Goal: Information Seeking & Learning: Find specific fact

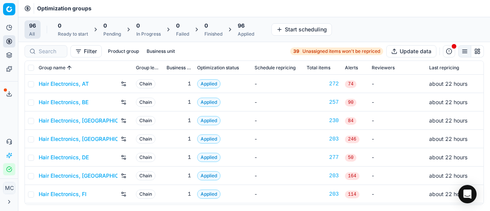
click at [60, 86] on link "Hair Electronics, AT" at bounding box center [64, 84] width 50 height 8
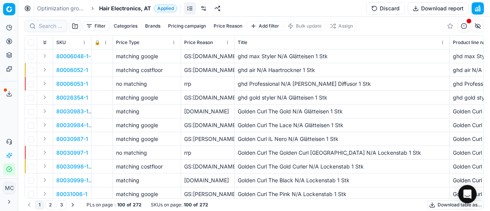
click at [115, 9] on span "Hair Electronics, AT" at bounding box center [125, 9] width 52 height 8
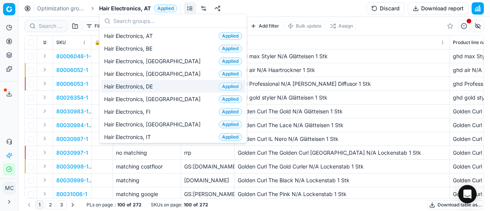
click at [171, 90] on div "Hair Electronics, DE Applied" at bounding box center [173, 86] width 144 height 13
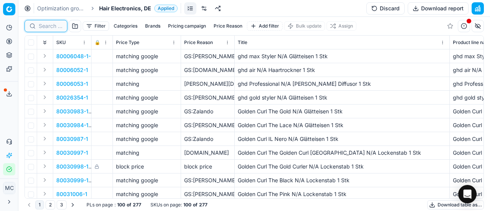
click at [51, 28] on input at bounding box center [51, 26] width 24 height 8
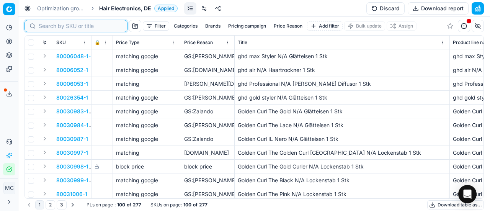
paste input "90015733-0024534"
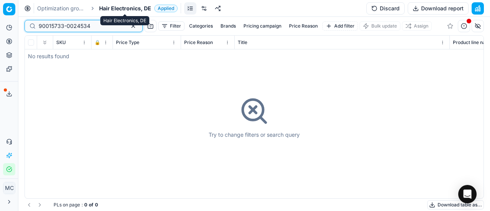
type input "90015733-0024534"
click at [122, 6] on span "Hair Electronics, DE" at bounding box center [125, 9] width 52 height 8
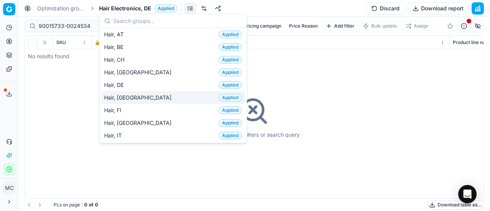
scroll to position [115, 0]
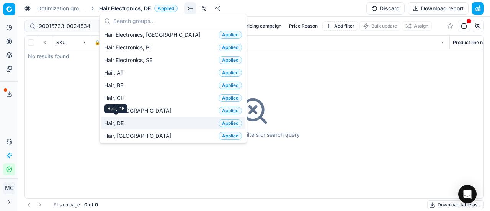
click at [126, 121] on span "Hair, DE" at bounding box center [115, 123] width 23 height 8
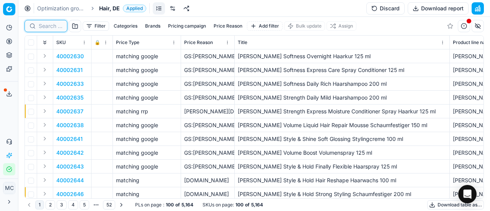
click at [48, 26] on input at bounding box center [51, 26] width 24 height 8
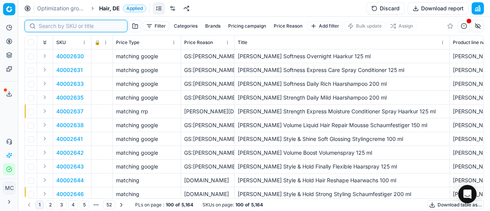
paste input "90015733-0024534"
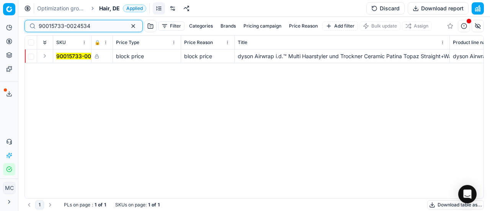
type input "90015733-0024534"
click at [111, 2] on div "Optimization groups Hair, DE Applied Discard Download report" at bounding box center [253, 8] width 471 height 17
click at [109, 6] on span "Hair, DE" at bounding box center [109, 9] width 21 height 8
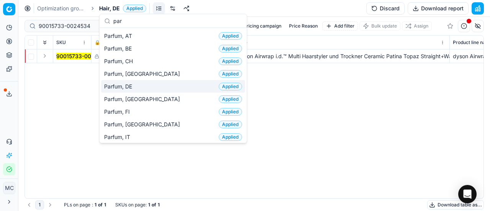
type input "par"
click at [134, 83] on span "Parfum, DE" at bounding box center [119, 87] width 31 height 8
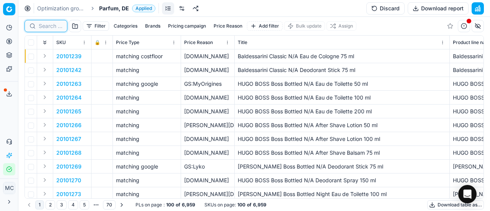
click at [55, 23] on input at bounding box center [51, 26] width 24 height 8
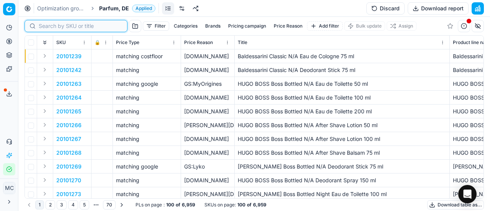
paste input "80070411-50"
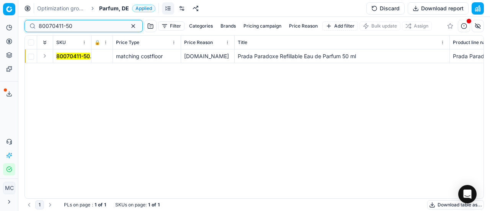
type input "80070411-50"
click at [46, 59] on button "Expand" at bounding box center [44, 55] width 9 height 9
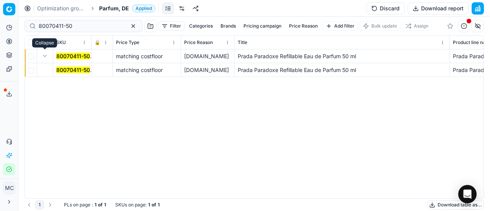
click at [58, 68] on mark "80070411-50" at bounding box center [73, 70] width 34 height 7
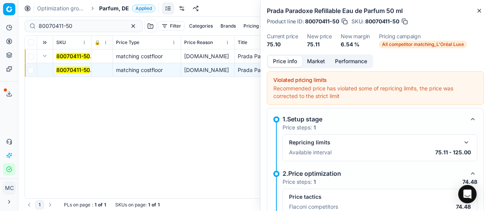
click at [80, 70] on mark "80070411-50" at bounding box center [73, 70] width 34 height 7
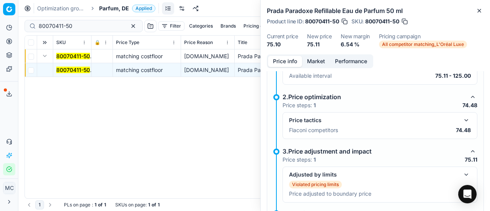
click at [461, 118] on button "button" at bounding box center [465, 120] width 9 height 9
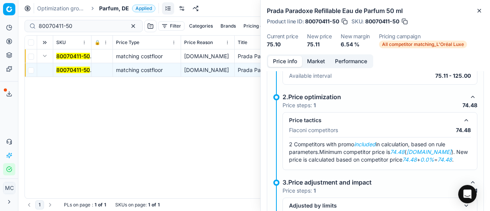
click at [313, 59] on button "Market" at bounding box center [316, 61] width 28 height 11
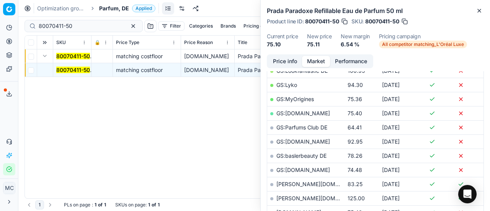
scroll to position [210, 0]
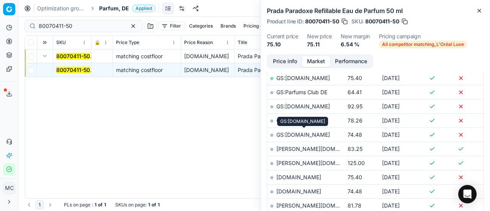
click at [321, 134] on link "GS:[DOMAIN_NAME]" at bounding box center [303, 134] width 54 height 7
click at [113, 8] on span "Parfum, DE" at bounding box center [114, 9] width 30 height 8
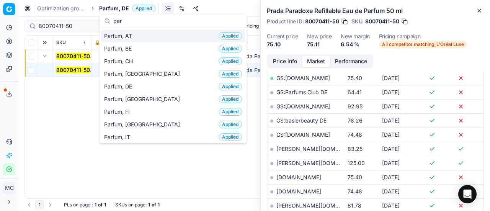
type input "par"
click at [168, 38] on div "Parfum, AT Applied" at bounding box center [173, 35] width 144 height 13
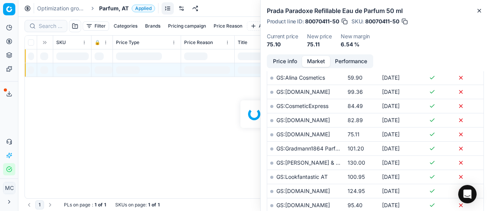
scroll to position [210, 0]
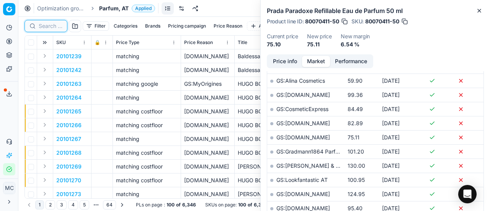
click at [47, 24] on input at bounding box center [51, 26] width 24 height 8
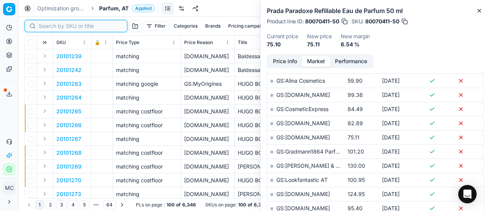
paste input "80070411-90"
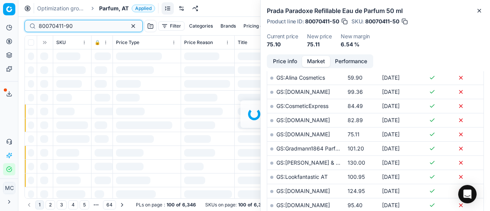
scroll to position [210, 0]
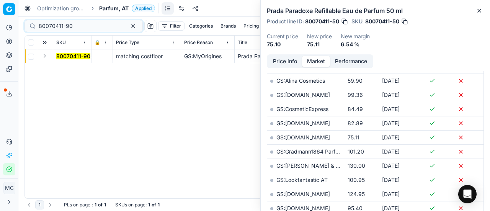
click at [44, 57] on button "Expand" at bounding box center [44, 55] width 9 height 9
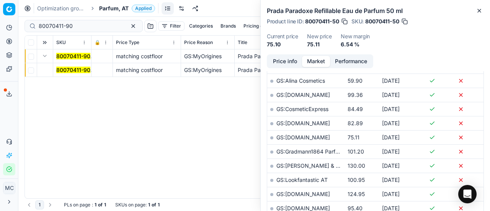
click at [65, 71] on mark "80070411-90" at bounding box center [73, 70] width 34 height 7
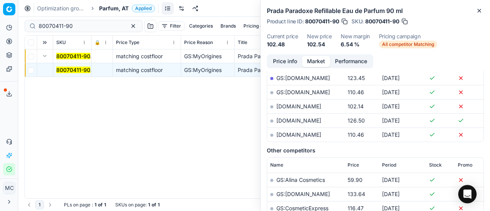
click at [289, 58] on button "Price info" at bounding box center [285, 61] width 34 height 11
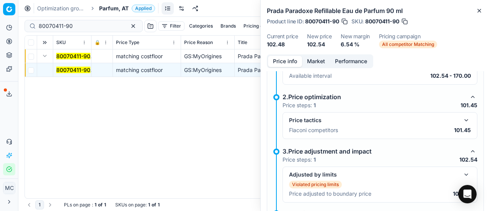
click at [461, 124] on button "button" at bounding box center [465, 120] width 9 height 9
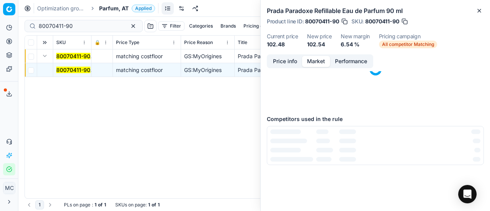
click at [315, 57] on button "Market" at bounding box center [316, 61] width 28 height 11
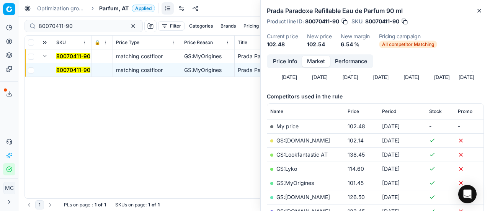
scroll to position [115, 0]
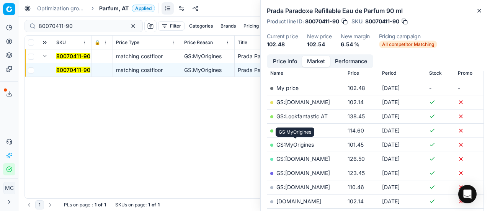
click at [304, 144] on link "GS:MyOrigines" at bounding box center [295, 144] width 38 height 7
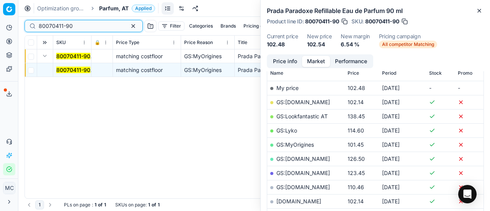
drag, startPoint x: 62, startPoint y: 29, endPoint x: 0, endPoint y: -2, distance: 69.3
click at [0, 0] on html "Pricing platform Analytics Pricing Product portfolio Templates Export service 2…" at bounding box center [245, 105] width 490 height 211
drag, startPoint x: 67, startPoint y: 68, endPoint x: 254, endPoint y: 95, distance: 189.5
click at [67, 68] on mark "80070411-90" at bounding box center [73, 70] width 34 height 7
drag, startPoint x: 80, startPoint y: 28, endPoint x: 0, endPoint y: 1, distance: 84.7
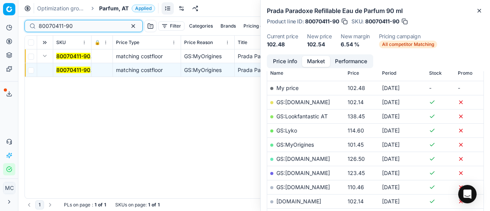
click at [0, 0] on div "Pricing platform Analytics Pricing Product portfolio Templates Export service 2…" at bounding box center [245, 105] width 490 height 211
drag, startPoint x: 85, startPoint y: 27, endPoint x: 0, endPoint y: 40, distance: 85.9
click at [0, 39] on div "Pricing platform Analytics Pricing Product portfolio Templates Export service 2…" at bounding box center [245, 105] width 490 height 211
paste input "20102094"
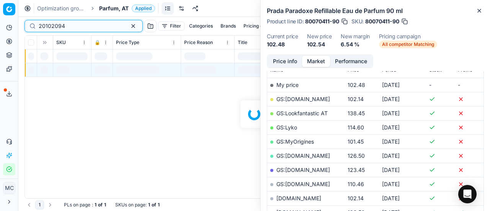
scroll to position [115, 0]
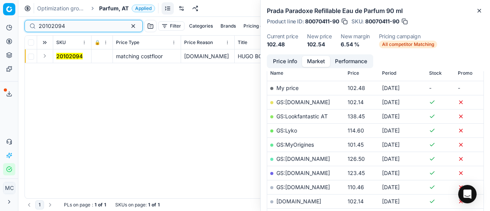
type input "20102094"
drag, startPoint x: 45, startPoint y: 58, endPoint x: 70, endPoint y: 62, distance: 25.9
click at [46, 58] on button "Expand" at bounding box center [44, 55] width 9 height 9
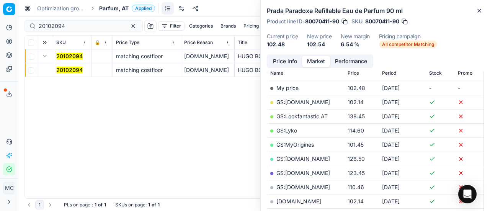
click at [73, 67] on mark "20102094" at bounding box center [69, 70] width 26 height 7
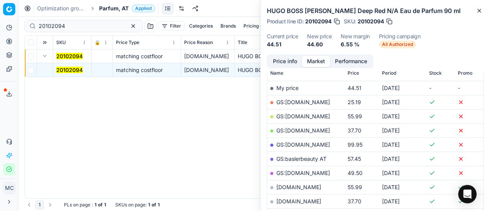
click at [282, 63] on button "Price info" at bounding box center [285, 61] width 34 height 11
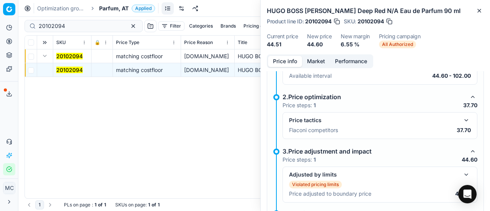
click at [461, 121] on button "button" at bounding box center [465, 120] width 9 height 9
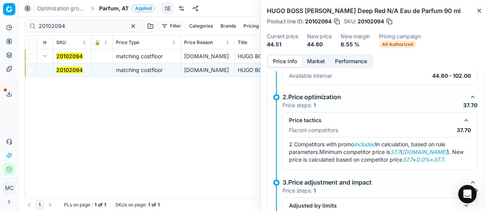
click at [314, 64] on button "Market" at bounding box center [316, 61] width 28 height 11
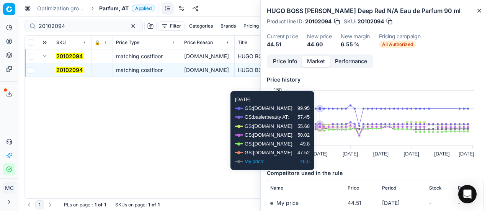
scroll to position [77, 0]
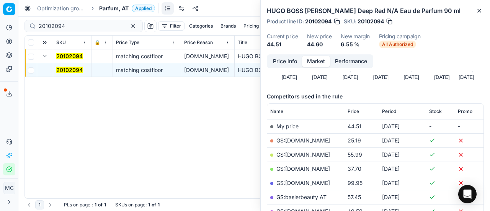
click at [306, 168] on link "GS:Notino.at" at bounding box center [303, 168] width 54 height 7
click at [113, 12] on div "Optimization groups Parfum, AT Applied Discard Download report" at bounding box center [253, 8] width 471 height 17
click at [116, 7] on span "Parfum, AT" at bounding box center [113, 9] width 29 height 8
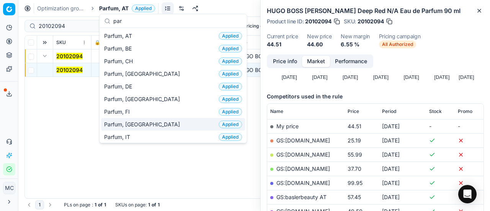
type input "par"
click at [138, 120] on div "Parfum, FR Applied" at bounding box center [173, 124] width 144 height 13
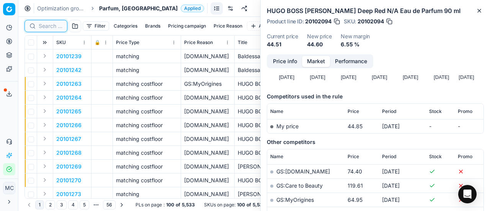
click at [53, 26] on input at bounding box center [51, 26] width 24 height 8
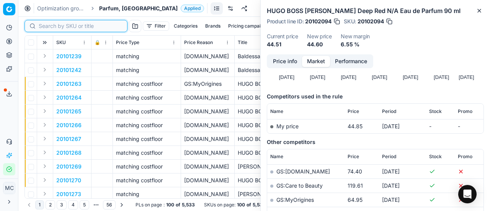
paste input "90010672-0016752"
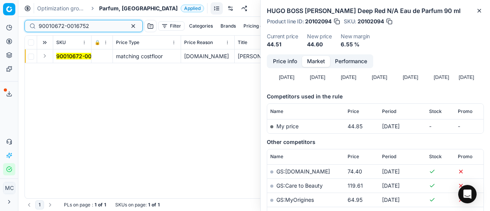
type input "90010672-0016752"
click at [45, 56] on button "Expand" at bounding box center [44, 55] width 9 height 9
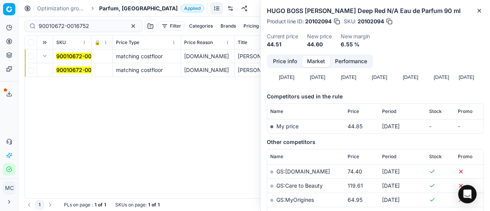
click at [64, 68] on mark "90010672-0016752" at bounding box center [81, 70] width 51 height 7
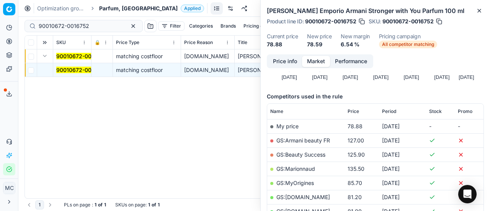
click at [293, 62] on button "Price info" at bounding box center [285, 61] width 34 height 11
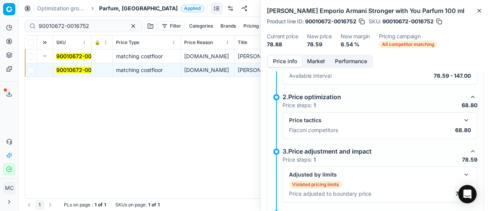
click at [461, 121] on button "button" at bounding box center [465, 120] width 9 height 9
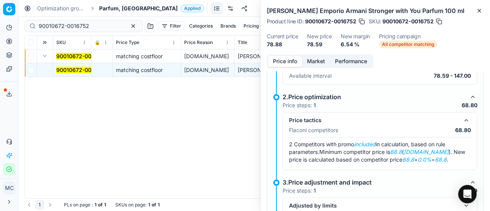
click at [318, 57] on button "Market" at bounding box center [316, 61] width 28 height 11
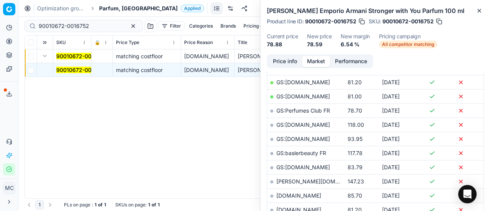
scroll to position [268, 0]
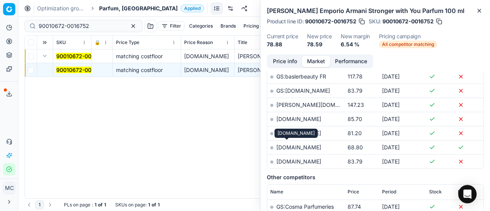
click at [286, 145] on link "notino.fr" at bounding box center [298, 147] width 45 height 7
click at [110, 8] on span "Parfum, [GEOGRAPHIC_DATA]" at bounding box center [138, 9] width 78 height 8
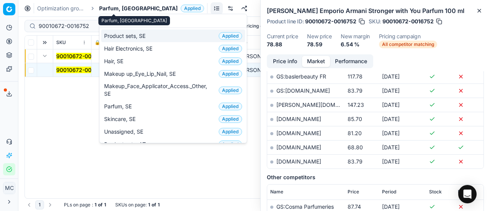
scroll to position [107, 0]
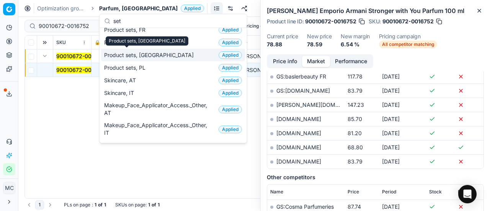
type input "set"
click at [129, 56] on span "Product sets, NL" at bounding box center [150, 55] width 93 height 8
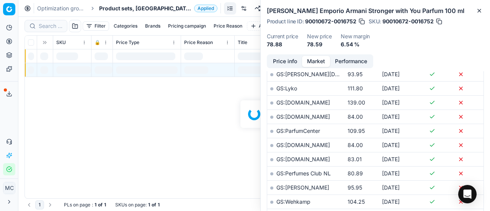
scroll to position [268, 0]
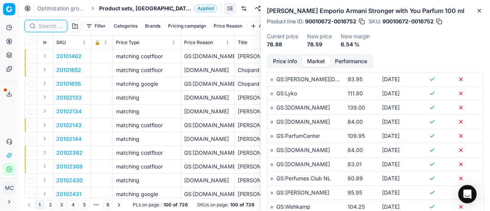
click at [54, 27] on input at bounding box center [51, 26] width 24 height 8
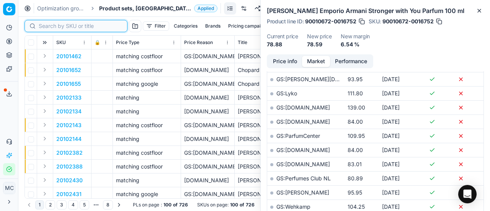
paste input "90008358-0012979"
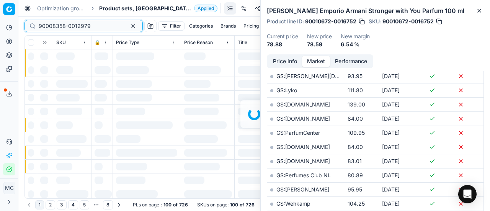
scroll to position [268, 0]
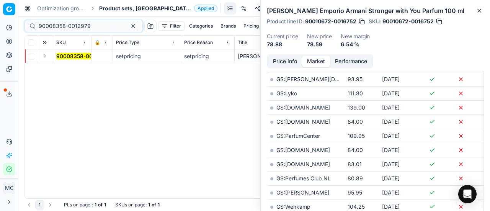
click at [48, 56] on button "Expand" at bounding box center [44, 55] width 9 height 9
click at [66, 65] on td "90008358-0012979" at bounding box center [72, 70] width 38 height 14
click at [73, 71] on mark "90008358-0012979" at bounding box center [82, 70] width 52 height 7
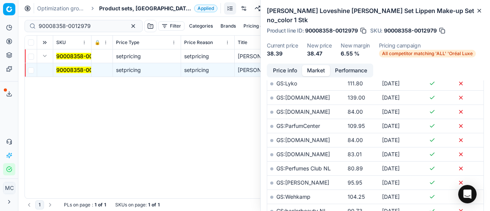
scroll to position [0, 0]
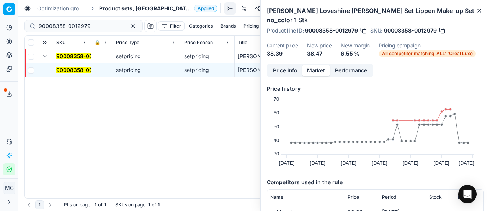
click at [286, 72] on button "Price info" at bounding box center [285, 70] width 34 height 11
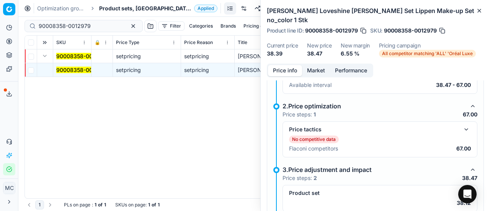
click at [462, 129] on button "button" at bounding box center [465, 129] width 9 height 9
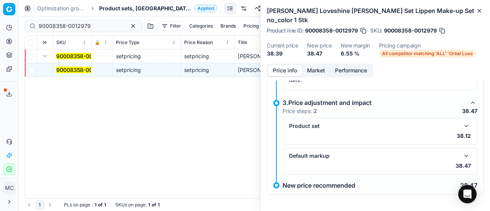
scroll to position [198, 0]
click at [461, 126] on button "button" at bounding box center [465, 125] width 9 height 9
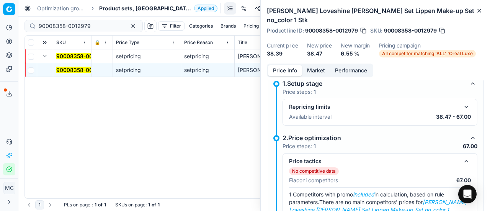
scroll to position [121, 0]
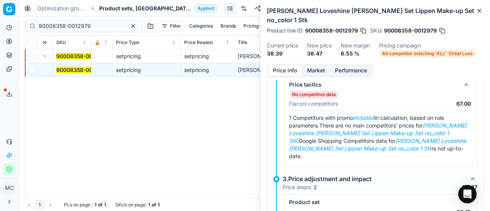
click at [319, 67] on button "Market" at bounding box center [316, 70] width 28 height 11
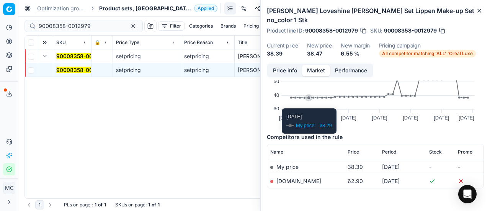
scroll to position [68, 0]
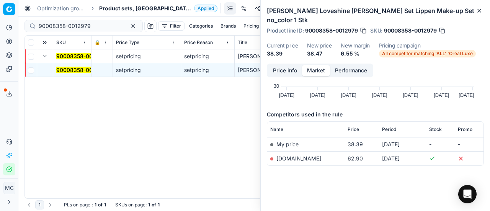
click at [289, 157] on link "notino.nl" at bounding box center [298, 158] width 45 height 7
click at [279, 70] on button "Price info" at bounding box center [285, 70] width 34 height 11
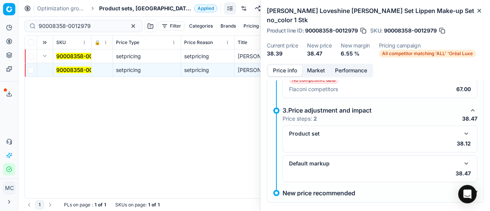
scroll to position [144, 0]
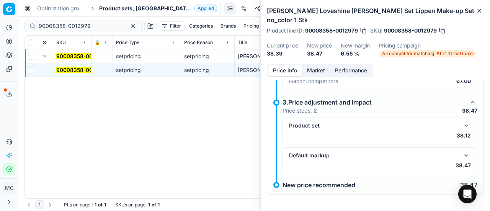
click at [463, 124] on button "button" at bounding box center [465, 125] width 9 height 9
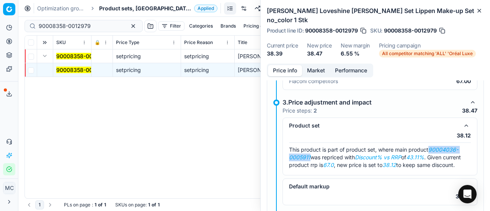
drag, startPoint x: 430, startPoint y: 147, endPoint x: 310, endPoint y: 157, distance: 120.6
click at [310, 157] on span "This product is part of product set, where main product 90004036-0005911 was re…" at bounding box center [375, 157] width 172 height 22
copy em "90004036-0005911"
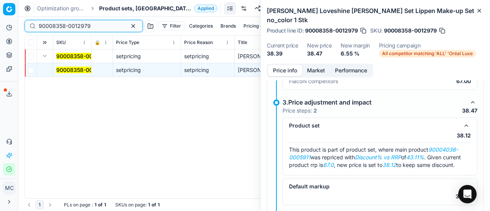
drag, startPoint x: 99, startPoint y: 27, endPoint x: 0, endPoint y: -20, distance: 109.2
click at [0, 0] on html "Pricing platform Analytics Pricing Product portfolio Templates Export service 2…" at bounding box center [245, 105] width 490 height 211
paste input "4036-0005911"
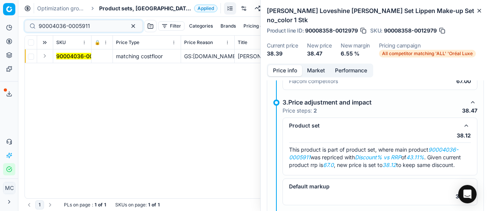
drag, startPoint x: 45, startPoint y: 56, endPoint x: 55, endPoint y: 61, distance: 10.8
click at [47, 57] on button "Expand" at bounding box center [44, 55] width 9 height 9
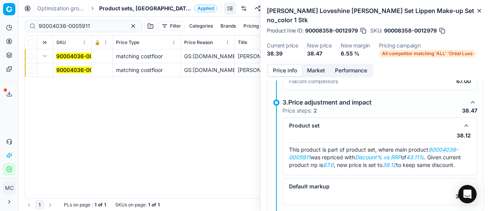
click at [67, 68] on mark "90004036-0005911" at bounding box center [81, 70] width 51 height 7
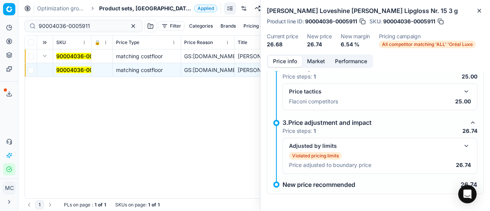
click at [461, 146] on button "button" at bounding box center [465, 145] width 9 height 9
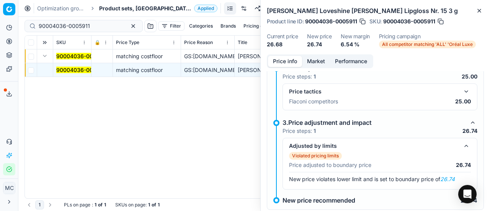
click at [461, 88] on button "button" at bounding box center [465, 91] width 9 height 9
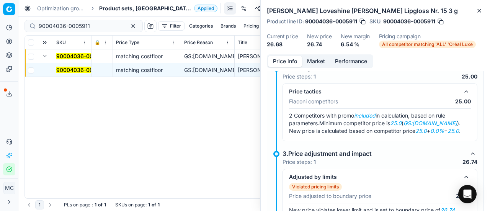
click at [308, 62] on button "Market" at bounding box center [316, 61] width 28 height 11
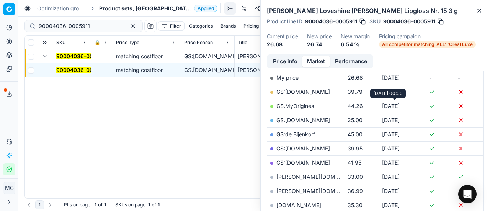
scroll to position [153, 0]
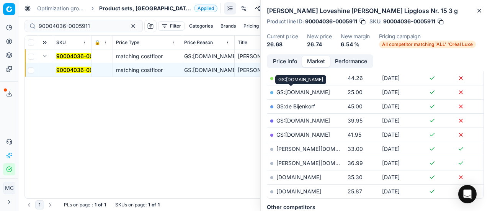
click at [295, 92] on link "GS:bol.com" at bounding box center [303, 92] width 54 height 7
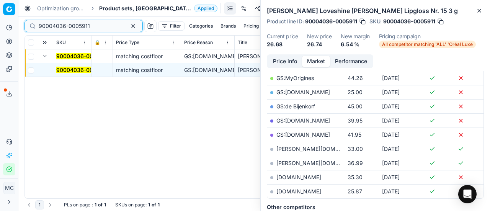
drag, startPoint x: 91, startPoint y: 24, endPoint x: 0, endPoint y: 1, distance: 94.4
click at [0, 1] on div "Pricing platform Analytics Pricing Product portfolio Templates Export service 2…" at bounding box center [245, 105] width 490 height 211
paste input "8358-0012979"
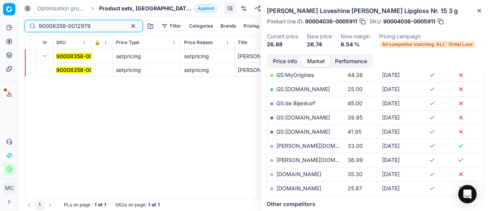
scroll to position [153, 0]
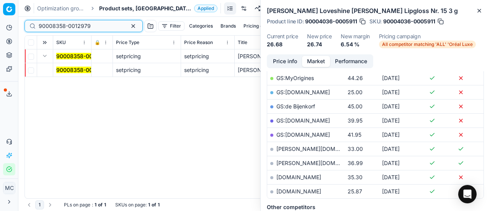
type input "90008358-0012979"
drag, startPoint x: 74, startPoint y: 68, endPoint x: 159, endPoint y: 77, distance: 85.1
click at [74, 68] on mark "90008358-0012979" at bounding box center [82, 70] width 52 height 7
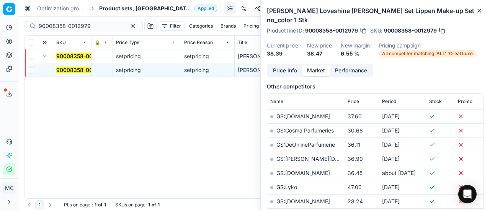
scroll to position [0, 0]
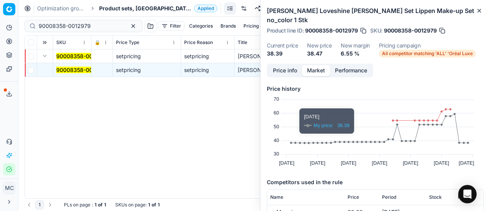
click at [290, 68] on button "Price info" at bounding box center [285, 70] width 34 height 11
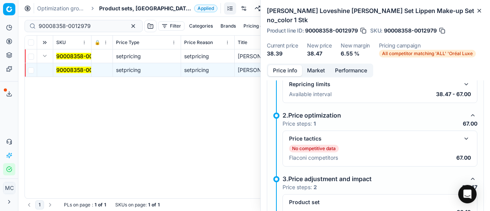
scroll to position [105, 0]
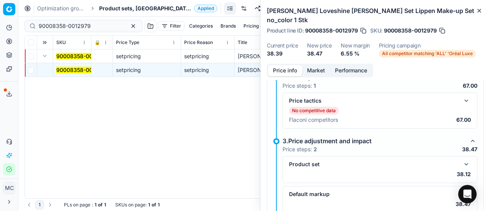
click at [427, 53] on span "All competitor matching 'ALL' 'Oréal Luxe" at bounding box center [427, 54] width 97 height 8
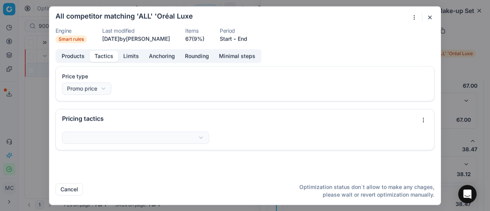
click at [99, 54] on button "Tactics" at bounding box center [104, 56] width 29 height 11
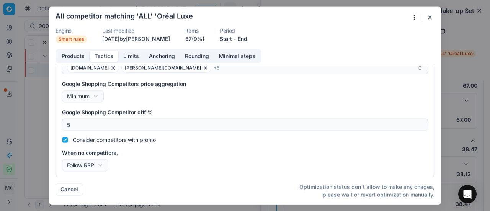
scroll to position [0, 0]
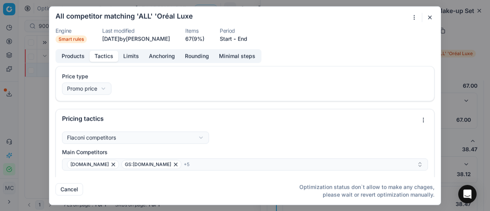
click at [432, 17] on button "button" at bounding box center [429, 17] width 9 height 9
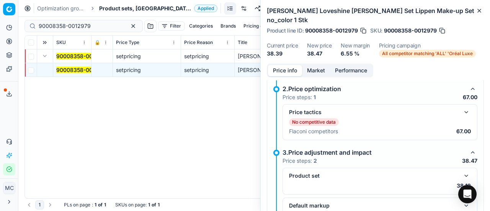
scroll to position [106, 0]
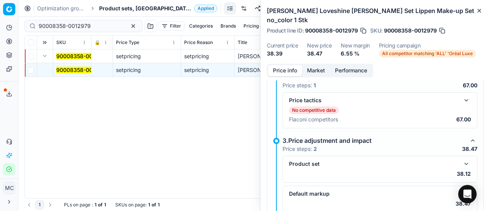
click at [464, 98] on button "button" at bounding box center [465, 100] width 9 height 9
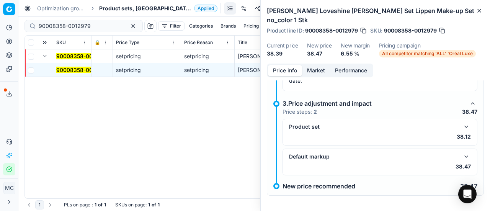
scroll to position [198, 0]
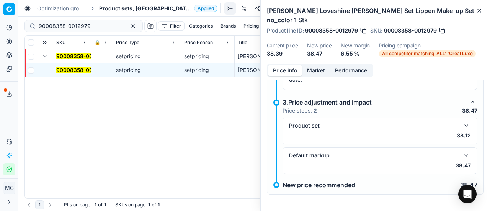
click at [312, 67] on button "Market" at bounding box center [316, 70] width 28 height 11
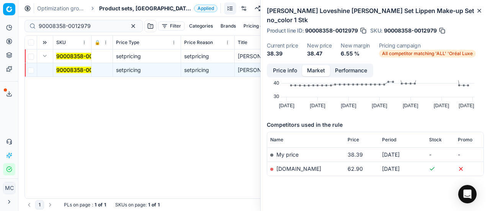
scroll to position [68, 0]
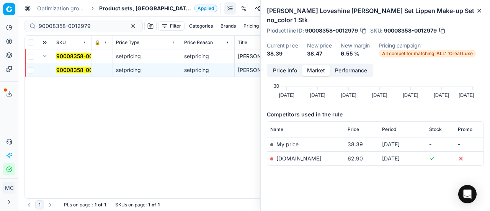
click at [283, 158] on link "notino.nl" at bounding box center [298, 158] width 45 height 7
click at [287, 159] on link "notino.nl" at bounding box center [298, 158] width 45 height 7
drag, startPoint x: 100, startPoint y: 26, endPoint x: 0, endPoint y: 2, distance: 103.2
click at [0, 2] on div "Pricing platform Analytics Pricing Product portfolio Templates Export service 2…" at bounding box center [245, 105] width 490 height 211
click at [423, 184] on div "Competitors used in the rule Name Price Period Stock Promo My price 38.39 1 day…" at bounding box center [375, 150] width 217 height 92
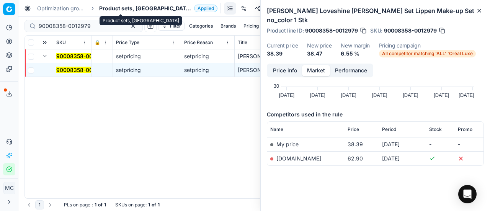
click at [109, 5] on span "Product sets, NL" at bounding box center [145, 9] width 92 height 8
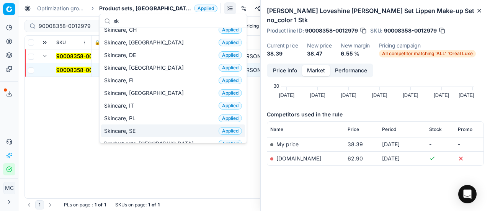
scroll to position [0, 0]
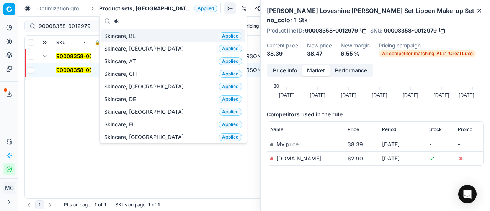
type input "sk"
click at [141, 38] on div "Skincare, BE Applied" at bounding box center [173, 35] width 144 height 13
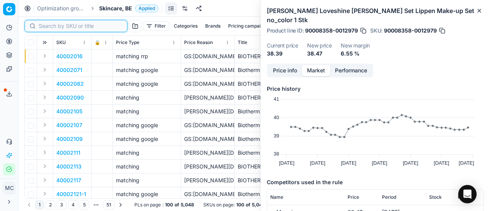
click at [47, 26] on input at bounding box center [81, 26] width 84 height 8
paste input "90002911-0004267"
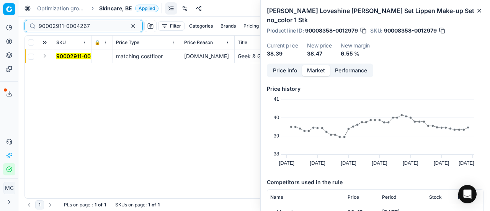
type input "90002911-0004267"
click at [43, 56] on button "Expand" at bounding box center [44, 55] width 9 height 9
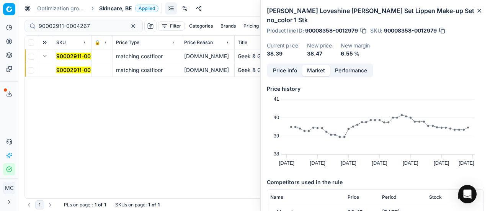
click at [70, 71] on mark "90002911-0004267" at bounding box center [81, 70] width 51 height 7
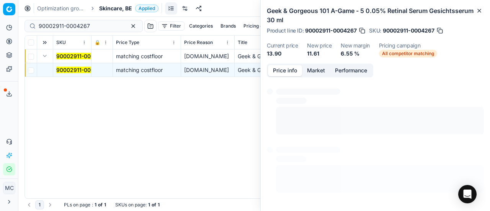
click at [282, 70] on button "Price info" at bounding box center [285, 70] width 34 height 11
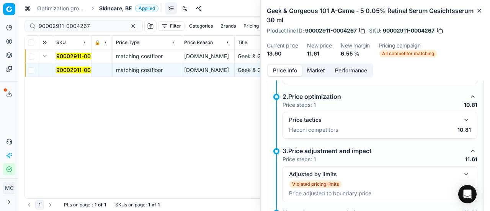
click at [461, 115] on button "button" at bounding box center [465, 119] width 9 height 9
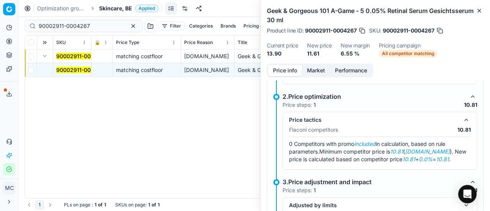
click at [312, 70] on button "Market" at bounding box center [316, 70] width 28 height 11
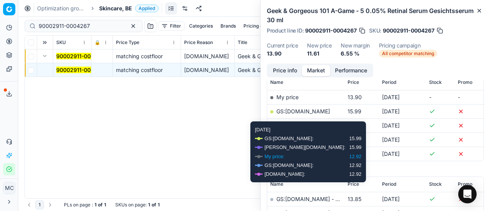
scroll to position [153, 0]
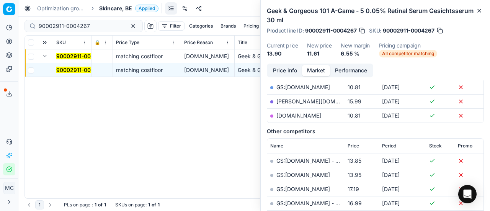
click at [310, 117] on link "parfumdreams.be" at bounding box center [298, 115] width 45 height 7
drag, startPoint x: 93, startPoint y: 27, endPoint x: 0, endPoint y: 0, distance: 96.4
click at [0, 0] on div "Pricing platform Analytics Pricing Product portfolio Templates Export service 2…" at bounding box center [245, 105] width 490 height 211
click at [121, 7] on span "Skincare, BE" at bounding box center [115, 9] width 33 height 8
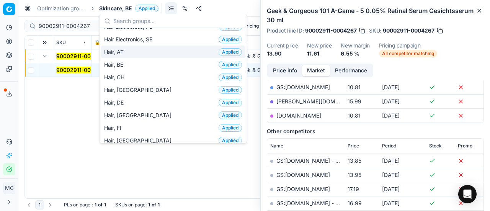
scroll to position [191, 0]
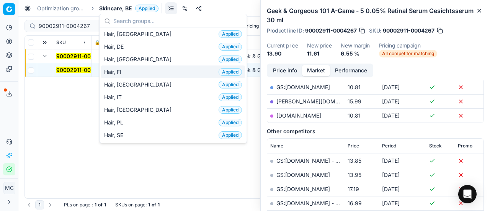
click at [140, 66] on div "Hair, FI Applied" at bounding box center [173, 71] width 144 height 13
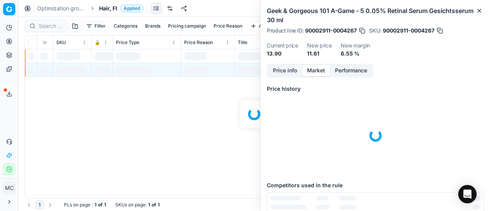
click at [55, 26] on div at bounding box center [253, 114] width 471 height 194
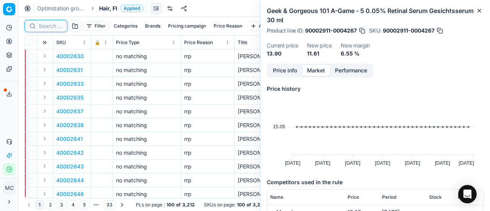
click at [55, 25] on input at bounding box center [51, 26] width 24 height 8
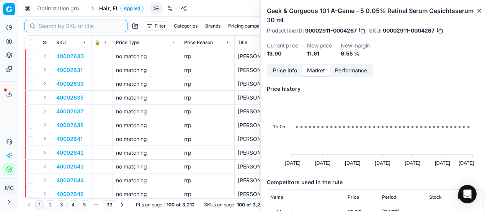
paste input "90008625-0013321"
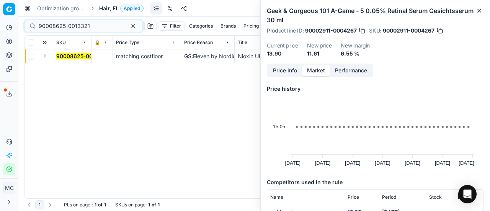
click at [43, 57] on button "Expand" at bounding box center [44, 55] width 9 height 9
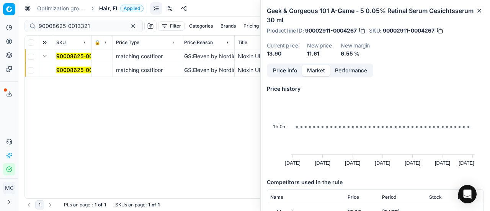
click at [67, 69] on mark "90008625-0013321" at bounding box center [81, 70] width 51 height 7
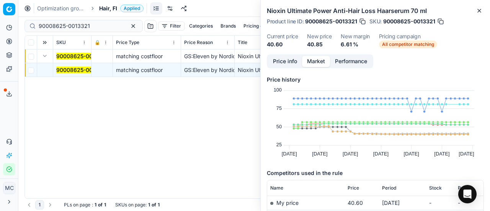
click at [284, 62] on button "Price info" at bounding box center [285, 61] width 34 height 11
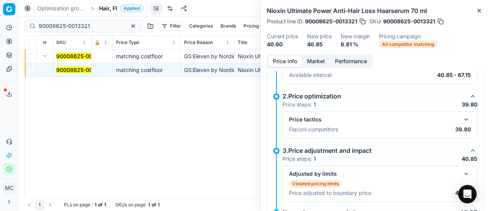
scroll to position [105, 0]
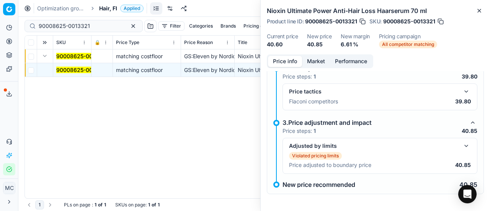
click at [461, 88] on button "button" at bounding box center [465, 91] width 9 height 9
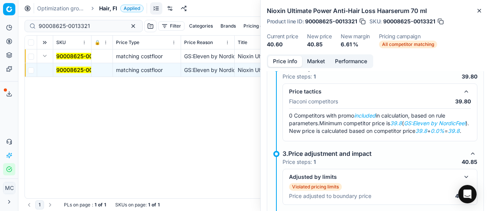
click at [304, 64] on button "Market" at bounding box center [316, 61] width 28 height 11
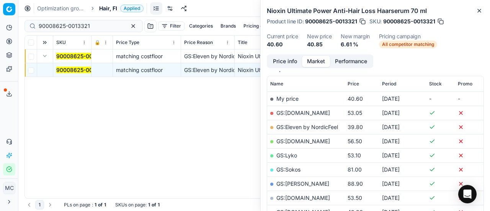
scroll to position [77, 0]
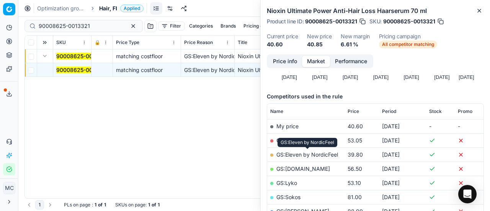
click at [295, 151] on link "GS:Eleven by NordicFeel" at bounding box center [307, 154] width 62 height 7
click at [289, 63] on button "Price info" at bounding box center [285, 61] width 34 height 11
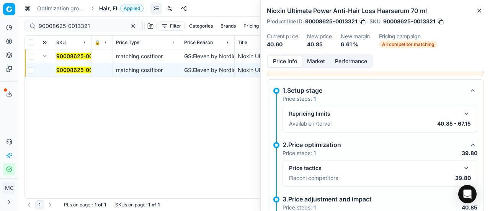
scroll to position [105, 0]
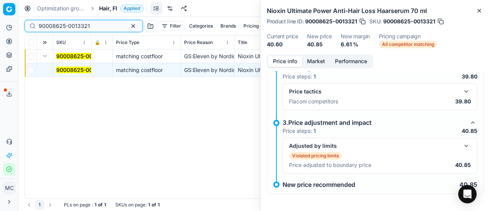
drag, startPoint x: 103, startPoint y: 26, endPoint x: 0, endPoint y: -5, distance: 107.8
click at [0, 0] on html "Pricing platform Analytics Pricing Product portfolio Templates Export service 2…" at bounding box center [245, 105] width 490 height 211
paste input "80019673-40"
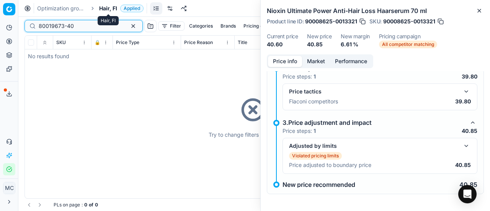
type input "80019673-40"
click at [107, 9] on span "Hair, FI" at bounding box center [108, 9] width 18 height 8
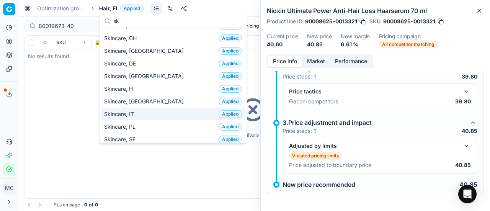
scroll to position [19, 0]
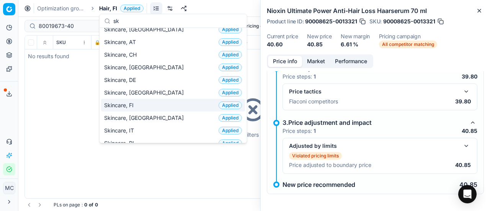
type input "sk"
click at [148, 103] on div "Skincare, FI Applied" at bounding box center [173, 105] width 144 height 13
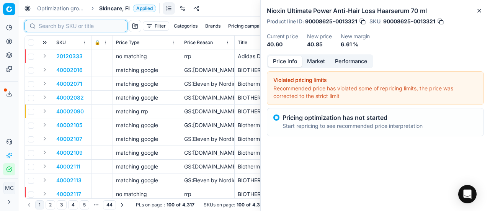
click at [51, 24] on input at bounding box center [81, 26] width 84 height 8
paste input "80019673-40"
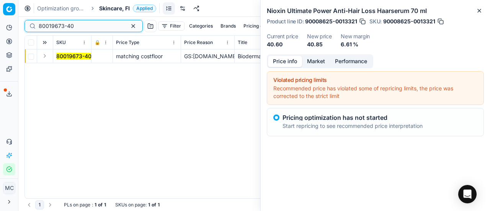
type input "80019673-40"
click at [46, 54] on button "Expand" at bounding box center [44, 55] width 9 height 9
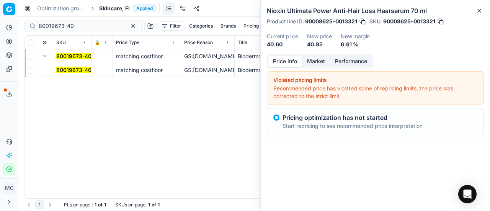
click at [68, 66] on span "80019673-40" at bounding box center [73, 70] width 35 height 8
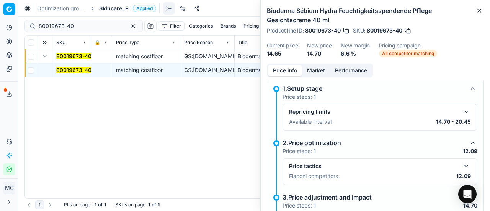
scroll to position [77, 0]
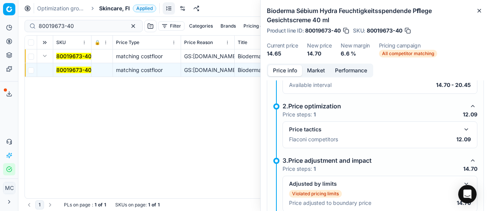
click at [461, 131] on button "button" at bounding box center [465, 129] width 9 height 9
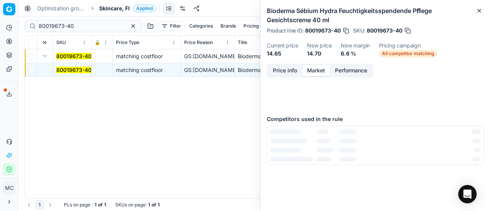
click at [316, 72] on button "Market" at bounding box center [316, 70] width 28 height 11
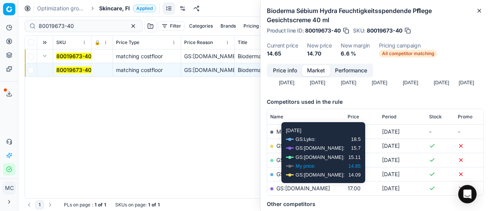
scroll to position [115, 0]
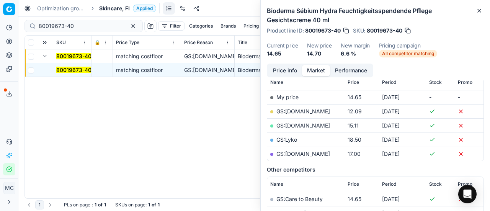
click at [295, 112] on link "GS:Deloox.fi" at bounding box center [303, 111] width 54 height 7
click at [126, 10] on span "Skincare, FI" at bounding box center [114, 9] width 31 height 8
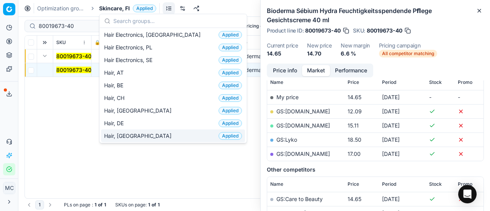
click at [136, 130] on div "Hair, DK Applied" at bounding box center [173, 135] width 144 height 13
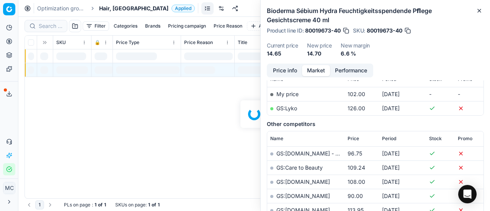
scroll to position [115, 0]
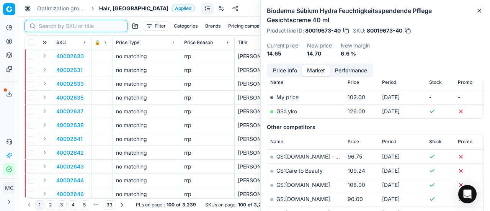
click at [55, 27] on input at bounding box center [81, 26] width 84 height 8
paste input "90000501-0000651"
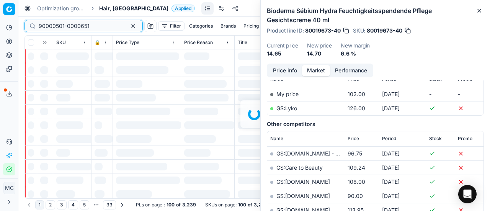
scroll to position [115, 0]
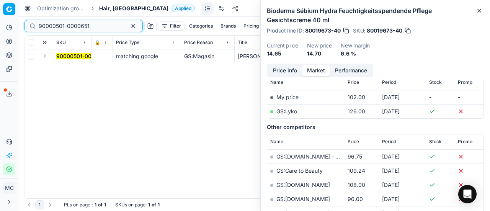
type input "90000501-0000651"
click at [45, 57] on button "Expand" at bounding box center [44, 55] width 9 height 9
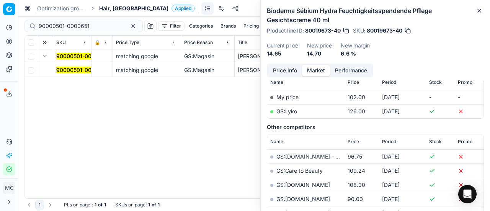
click at [64, 65] on td "90000501-0000651" at bounding box center [72, 70] width 38 height 14
click at [82, 72] on mark "90000501-0000651" at bounding box center [81, 70] width 51 height 7
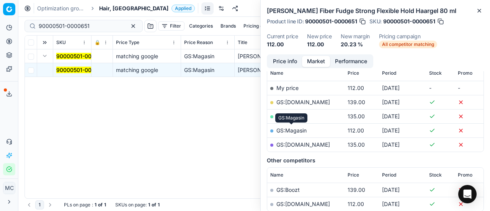
click at [297, 130] on link "GS:Magasin" at bounding box center [291, 130] width 30 height 7
click at [240, 130] on div "90000501-0000651 matching google GS:Magasin BJÖRN AXÉN Fiber Fudge Strong Flexi…" at bounding box center [254, 123] width 458 height 149
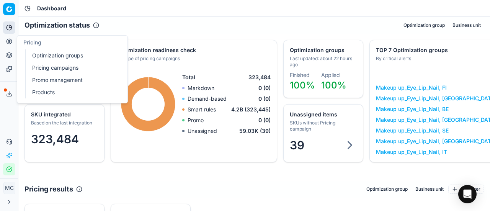
click at [9, 39] on icon at bounding box center [9, 41] width 6 height 6
click at [41, 51] on link "Optimization groups" at bounding box center [73, 55] width 89 height 11
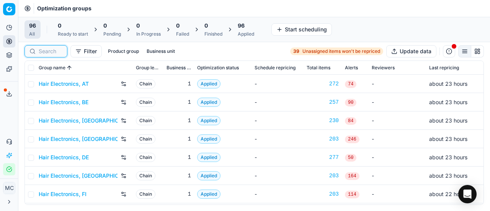
click at [42, 53] on input at bounding box center [51, 51] width 24 height 8
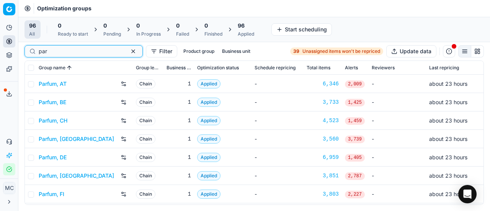
scroll to position [77, 0]
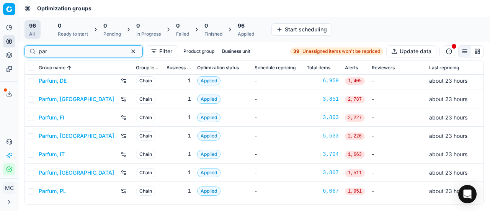
type input "par"
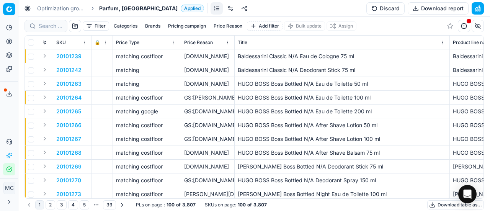
click at [224, 10] on link at bounding box center [230, 8] width 12 height 12
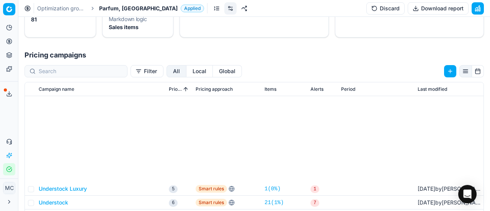
scroll to position [153, 0]
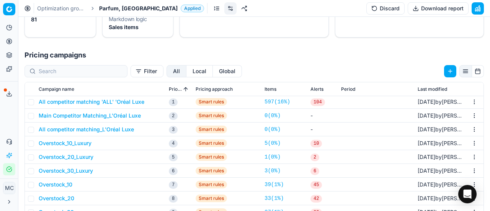
click at [123, 102] on button "All competitor matching 'ALL' 'Oréal Luxe" at bounding box center [92, 102] width 106 height 8
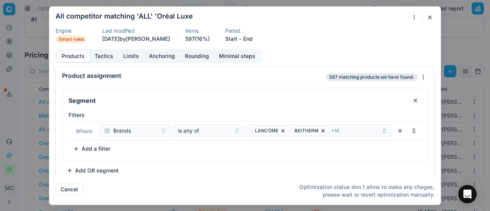
click at [108, 55] on button "Tactics" at bounding box center [104, 56] width 29 height 11
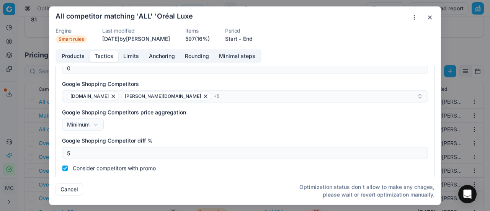
scroll to position [181, 0]
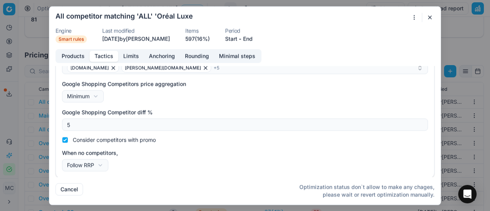
click at [430, 15] on button "button" at bounding box center [429, 17] width 9 height 9
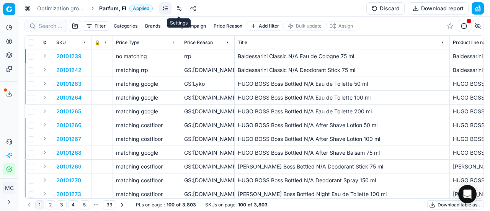
drag, startPoint x: 181, startPoint y: 8, endPoint x: 175, endPoint y: 2, distance: 8.1
click at [181, 8] on link at bounding box center [179, 8] width 12 height 12
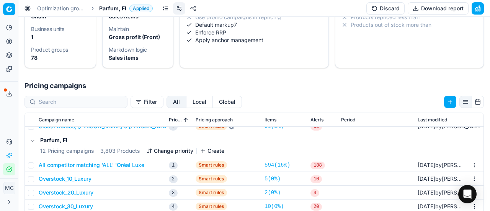
scroll to position [115, 0]
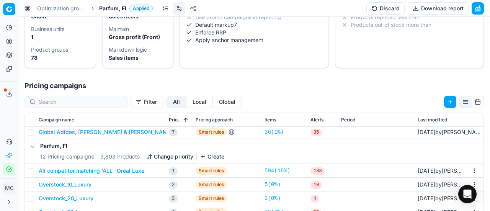
click at [89, 168] on button "All competitor matching 'ALL' 'Oréal Luxe" at bounding box center [92, 171] width 106 height 8
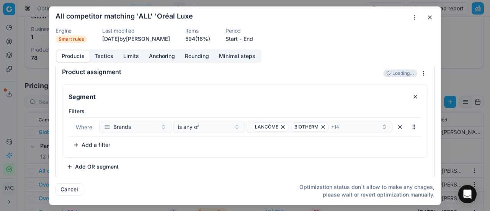
scroll to position [5, 0]
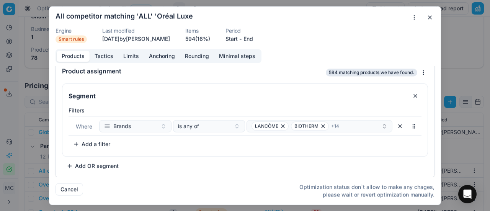
click at [110, 57] on button "Tactics" at bounding box center [104, 56] width 29 height 11
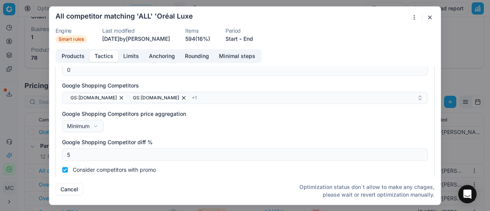
scroll to position [143, 0]
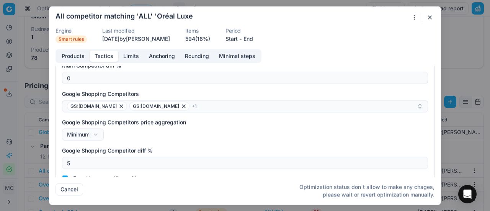
click at [427, 16] on button "button" at bounding box center [429, 17] width 9 height 9
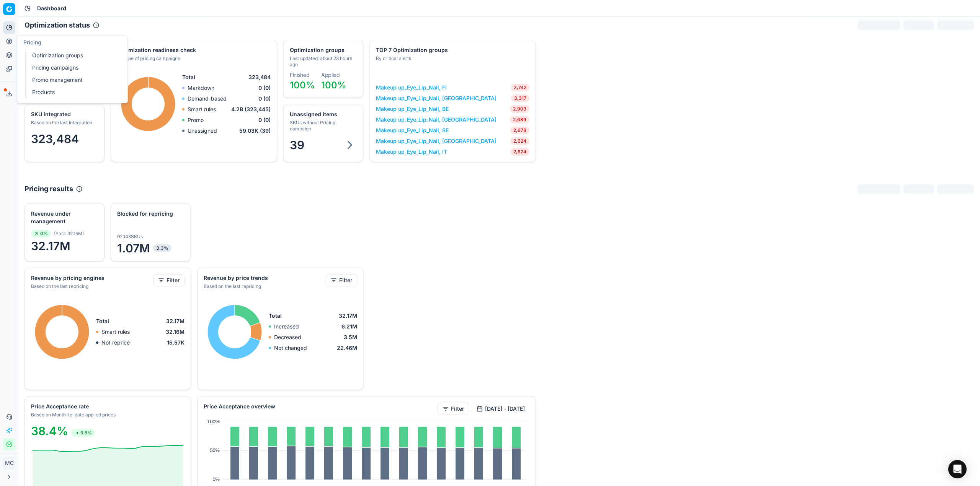
click at [67, 53] on link "Optimization groups" at bounding box center [73, 55] width 89 height 11
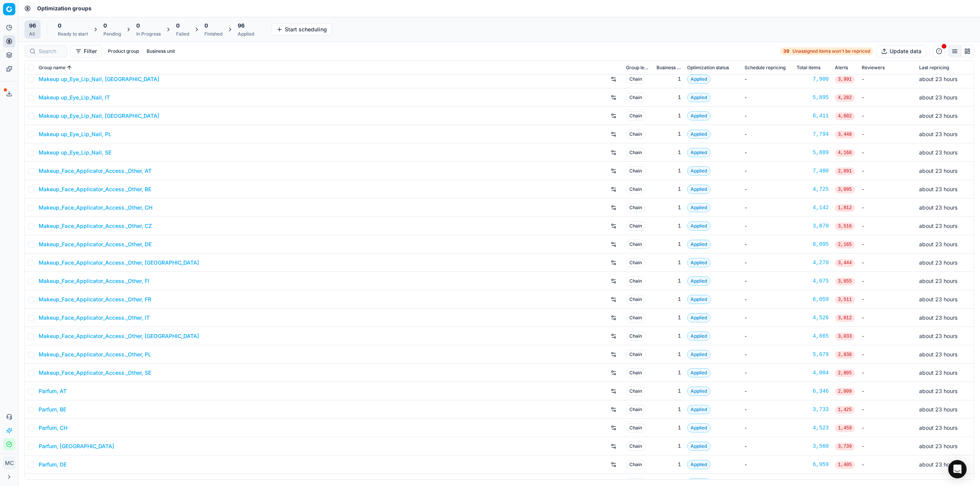
scroll to position [765, 0]
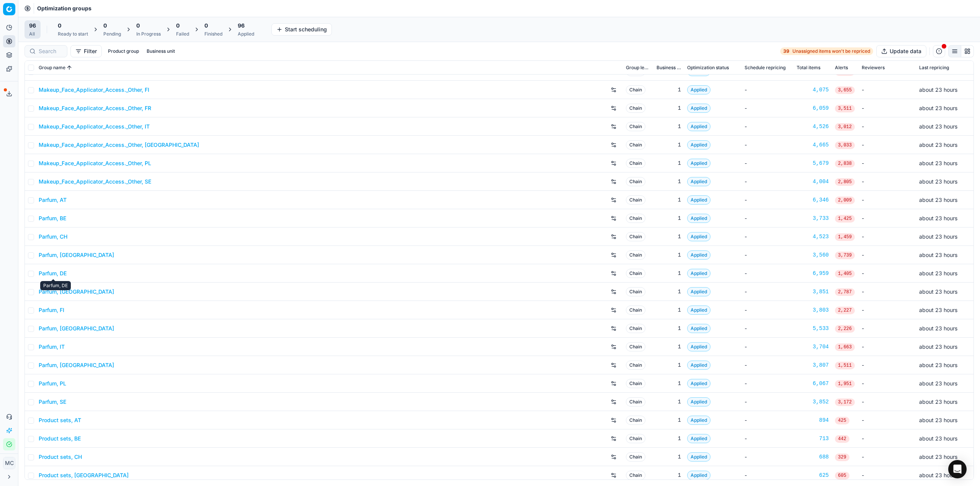
click at [65, 272] on link "Parfum, DE" at bounding box center [53, 274] width 28 height 8
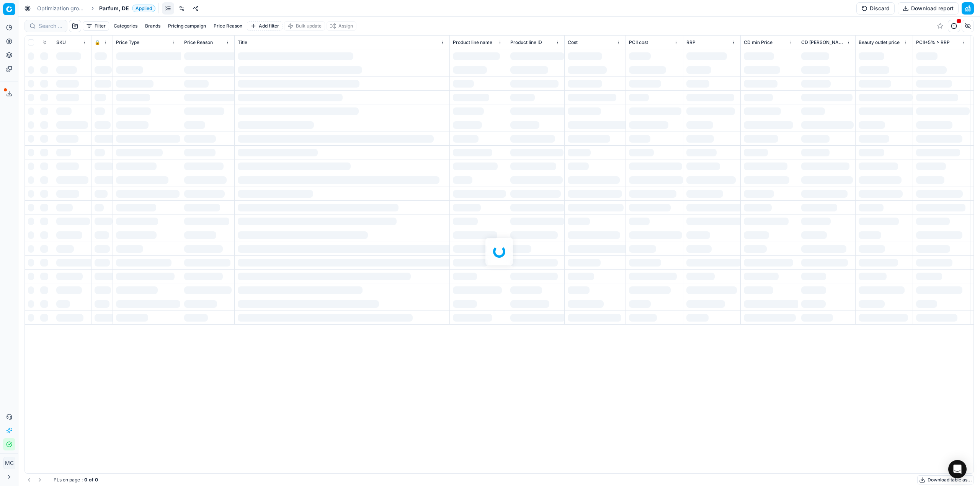
click at [181, 8] on link at bounding box center [182, 8] width 12 height 12
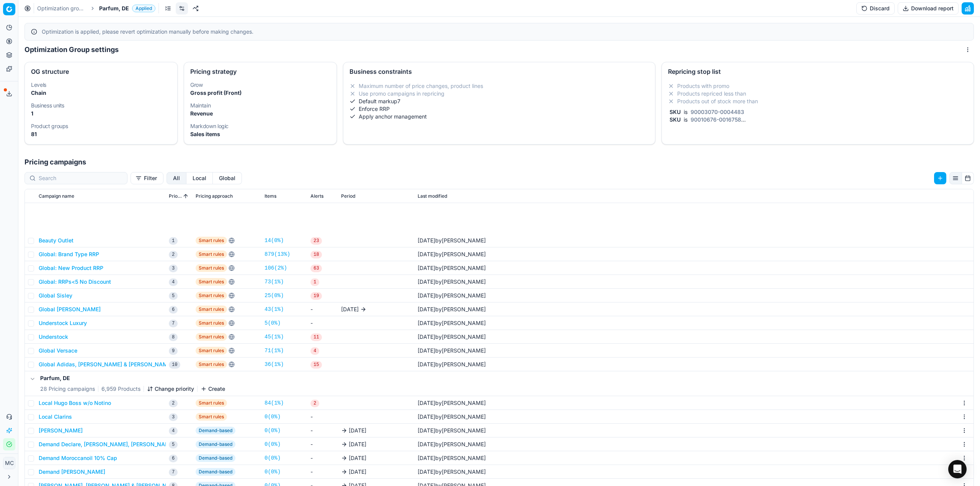
scroll to position [77, 0]
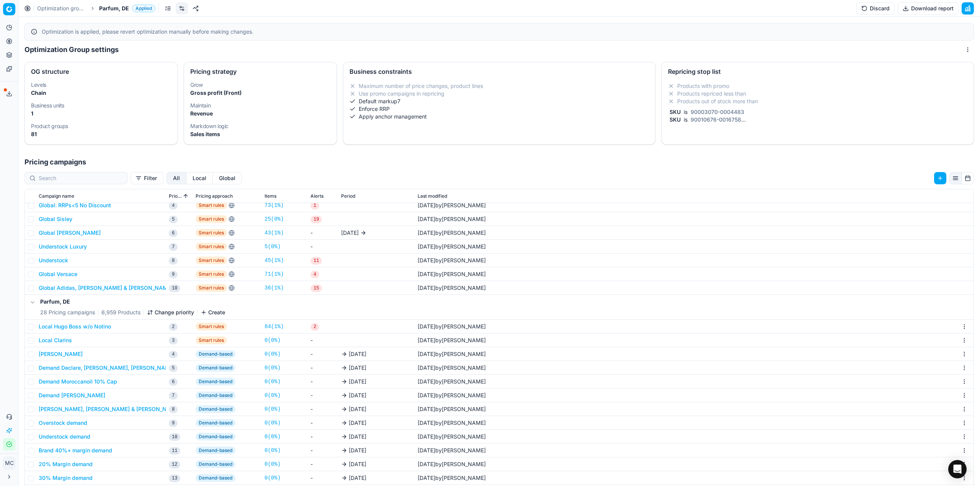
click at [103, 326] on button "Local Hugo Boss w/o Notino" at bounding box center [75, 327] width 72 height 8
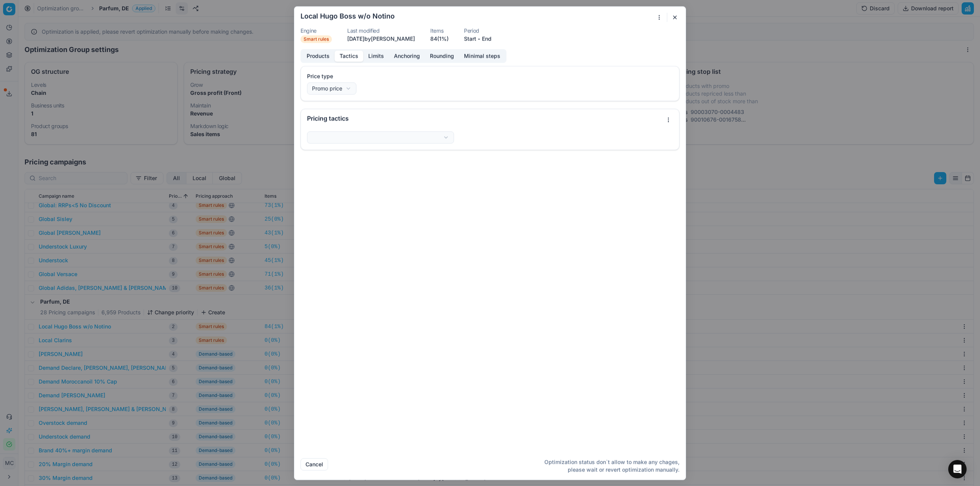
click at [349, 59] on button "Tactics" at bounding box center [348, 56] width 29 height 11
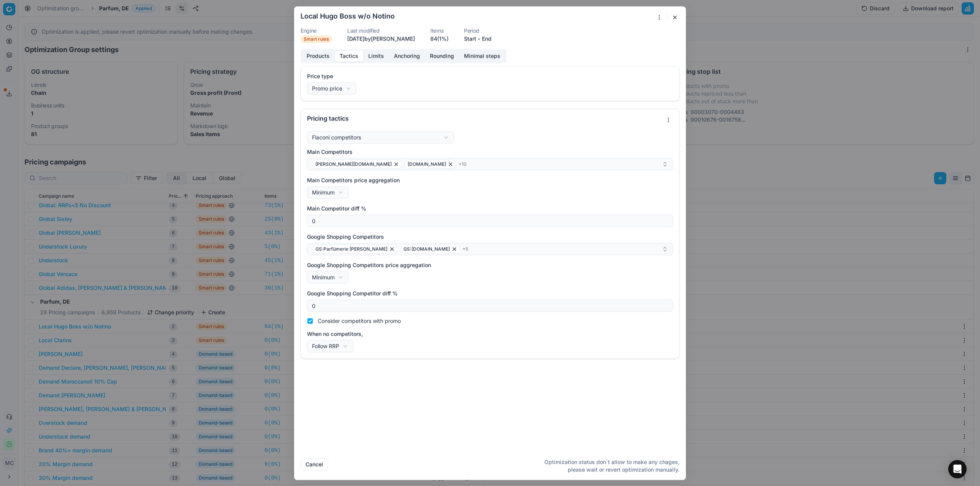
drag, startPoint x: 829, startPoint y: 136, endPoint x: 787, endPoint y: 57, distance: 88.8
click at [829, 136] on div "We are saving PC settings. Please wait, it should take a few minutes Local Hugo…" at bounding box center [490, 243] width 980 height 486
